Goal: Understand process/instructions: Learn how to perform a task or action

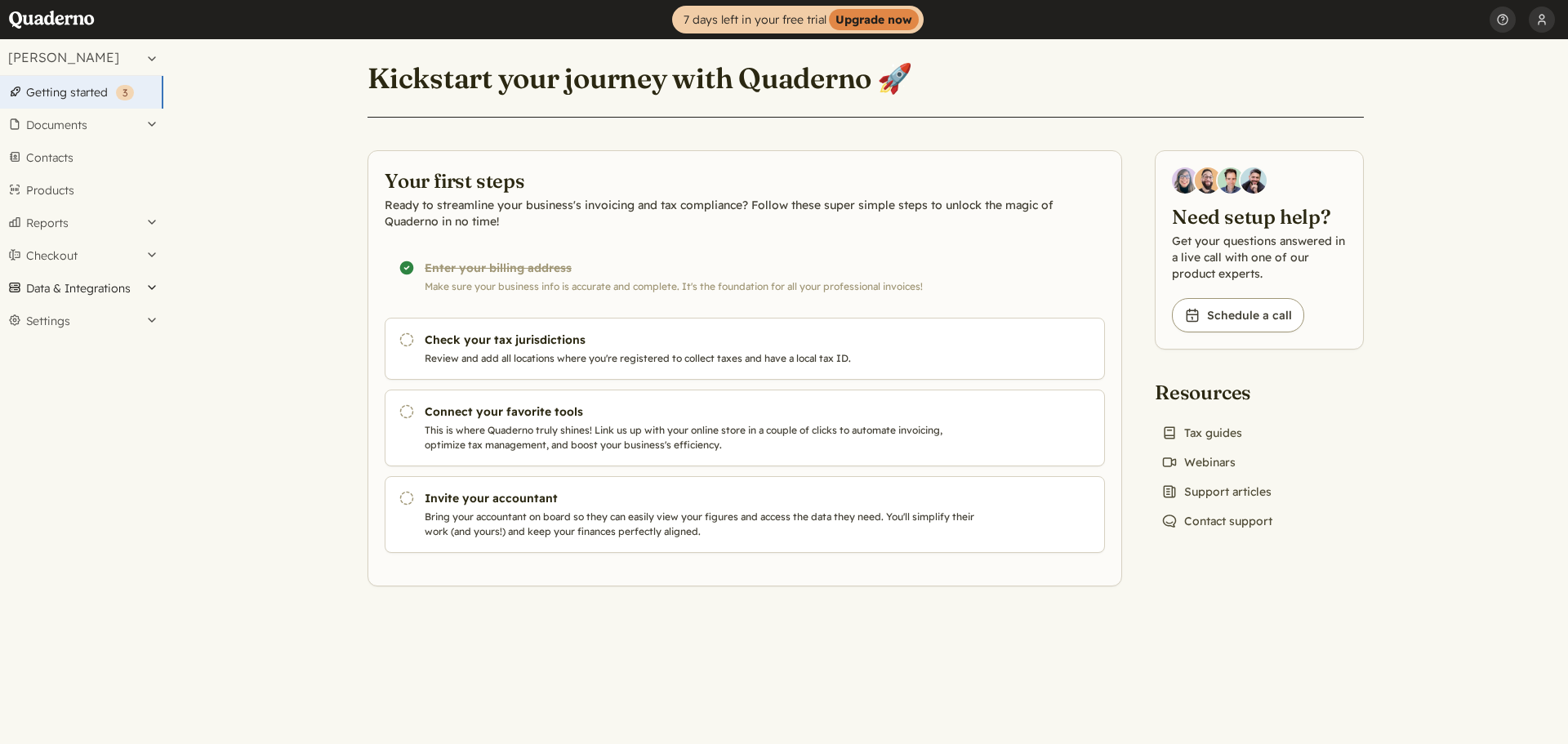
click at [102, 286] on button "Data & Integrations" at bounding box center [81, 289] width 163 height 33
click at [77, 317] on link "Integrations" at bounding box center [81, 317] width 163 height 23
click at [585, 316] on ul "Completed! Enter your billing address Make sure your business info is accurate …" at bounding box center [745, 400] width 720 height 307
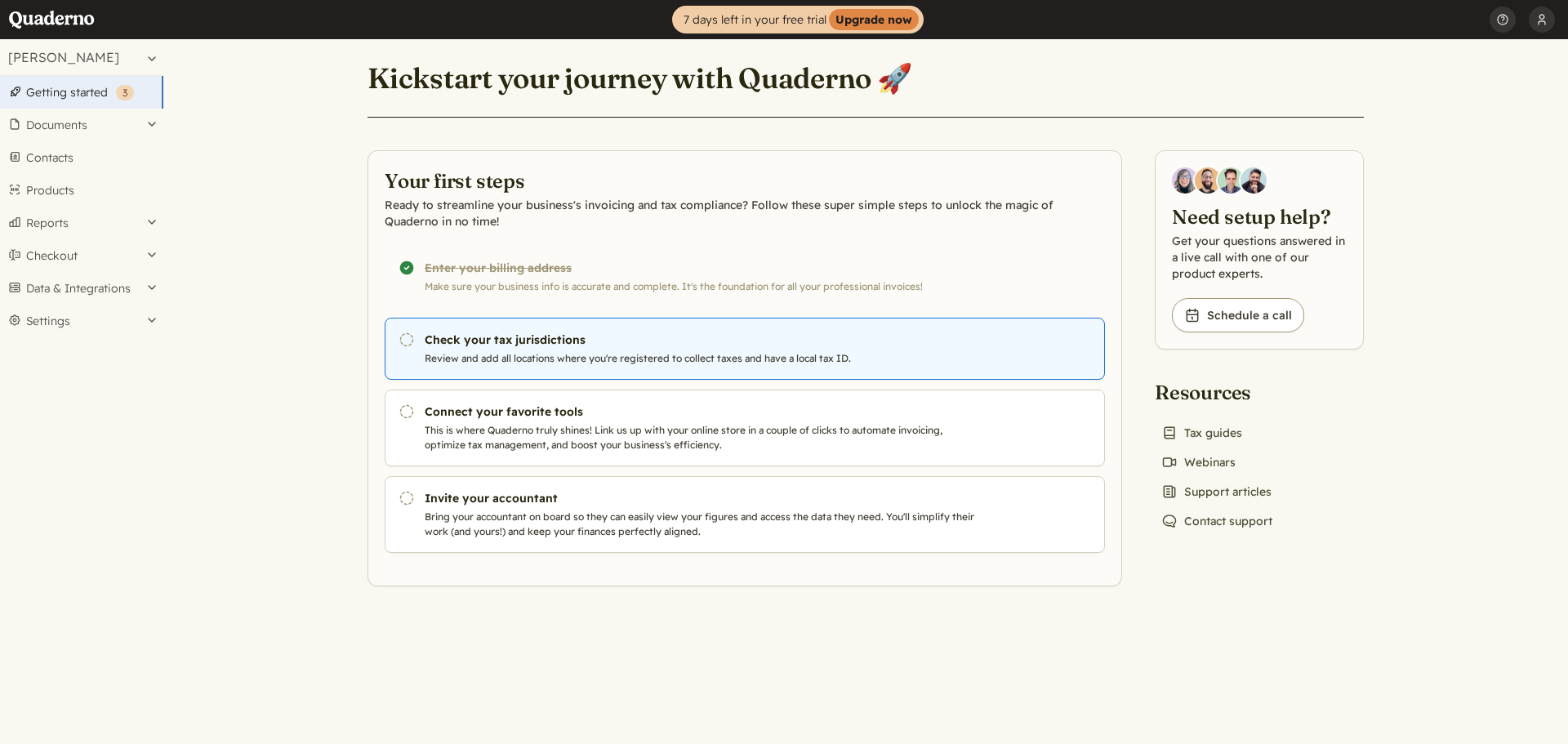
click at [577, 341] on h3 "Check your tax jurisdictions" at bounding box center [702, 340] width 557 height 16
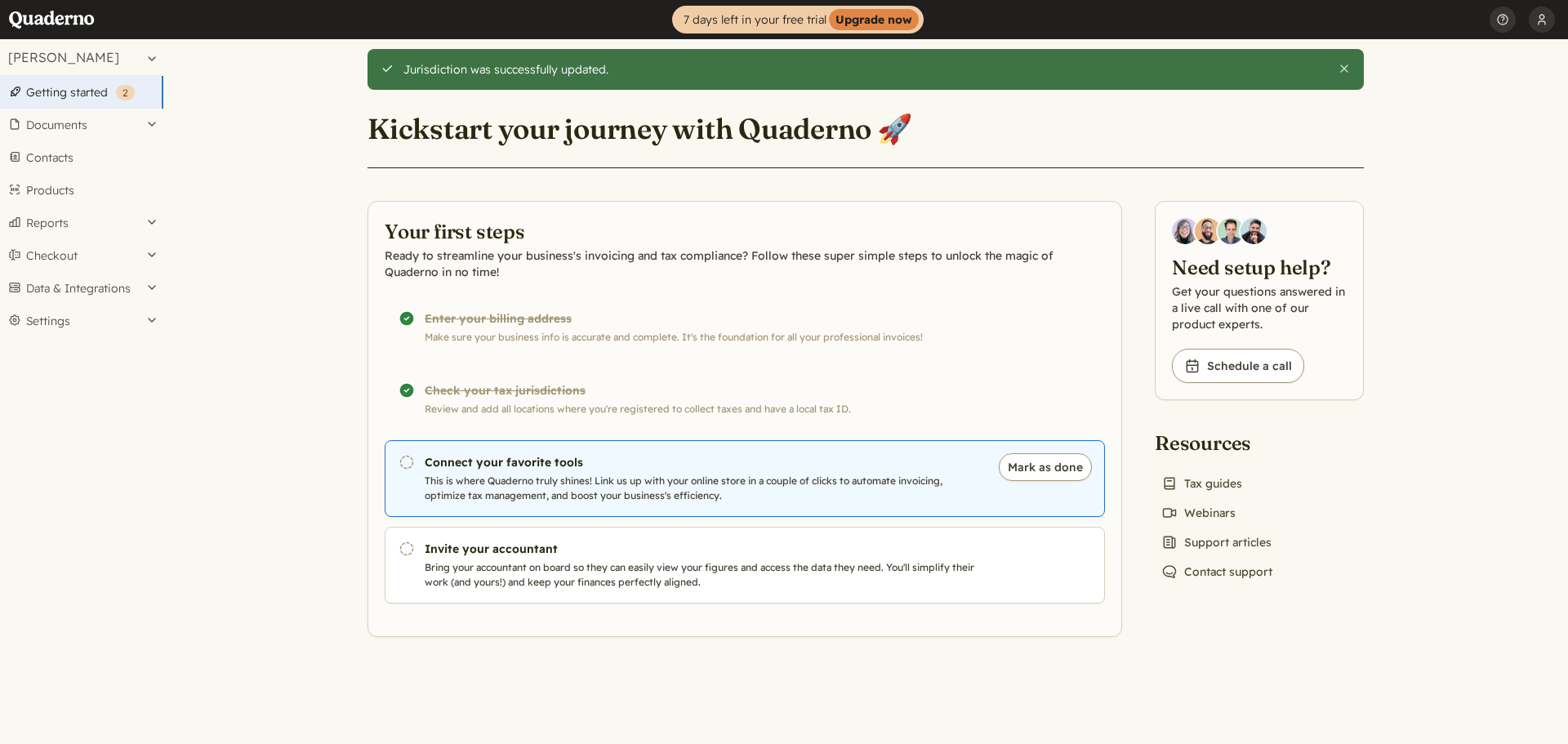
click at [867, 477] on p "This is where Quaderno truly shines! Link us up with your online store in a cou…" at bounding box center [702, 488] width 557 height 29
